Goal: Task Accomplishment & Management: Use online tool/utility

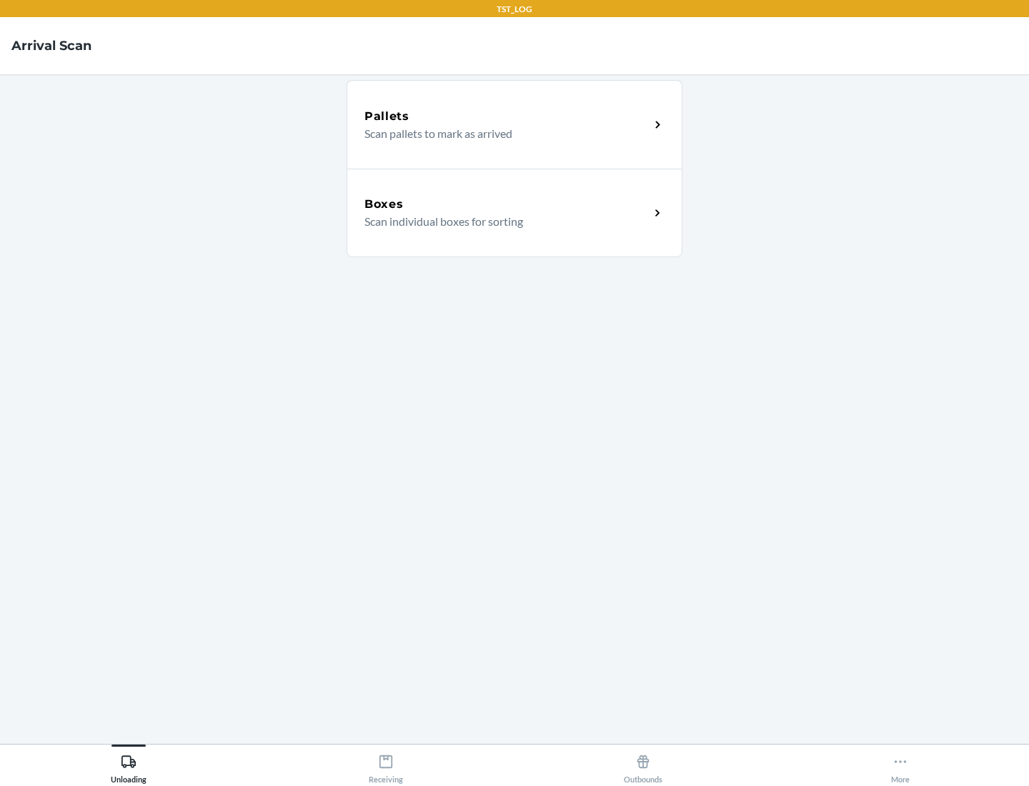
click at [507, 204] on div "Boxes" at bounding box center [507, 204] width 285 height 17
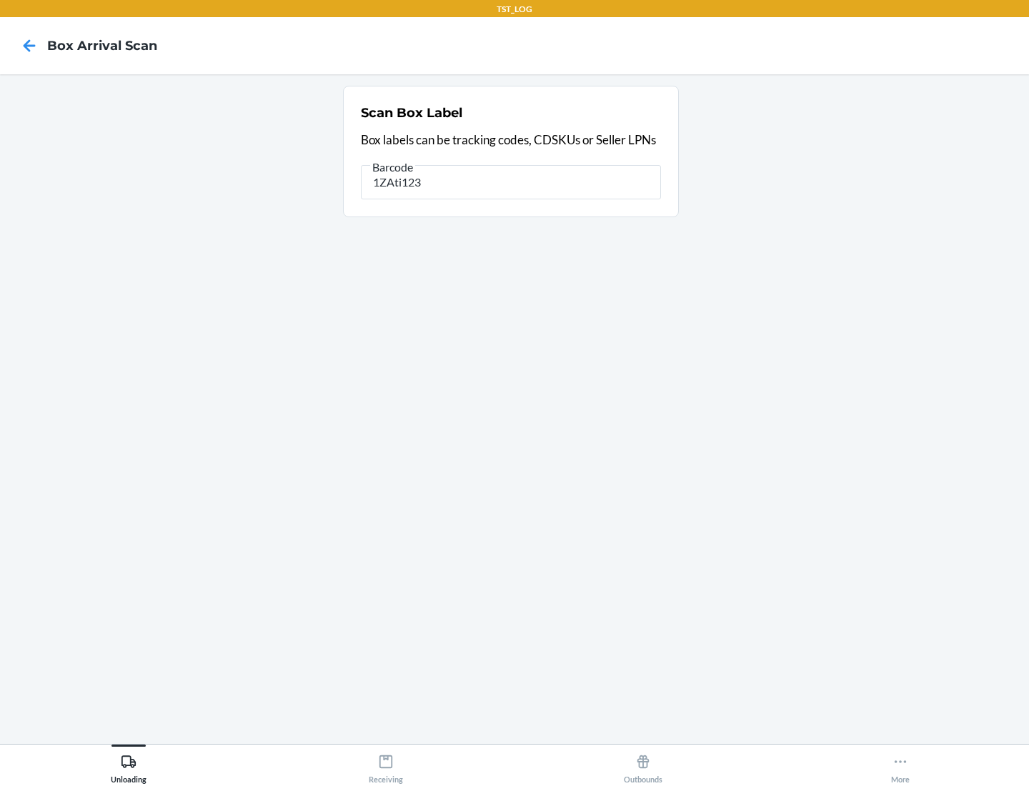
type input "1ZAti123"
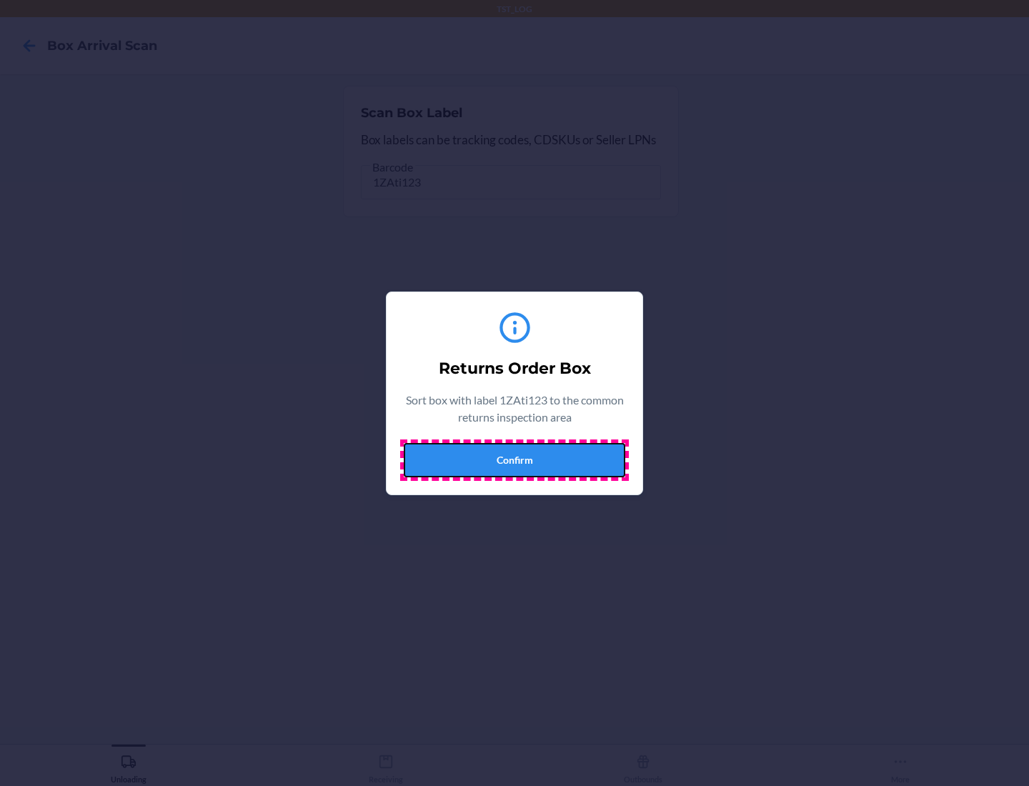
click at [515, 460] on button "Confirm" at bounding box center [515, 460] width 222 height 34
